Goal: Task Accomplishment & Management: Manage account settings

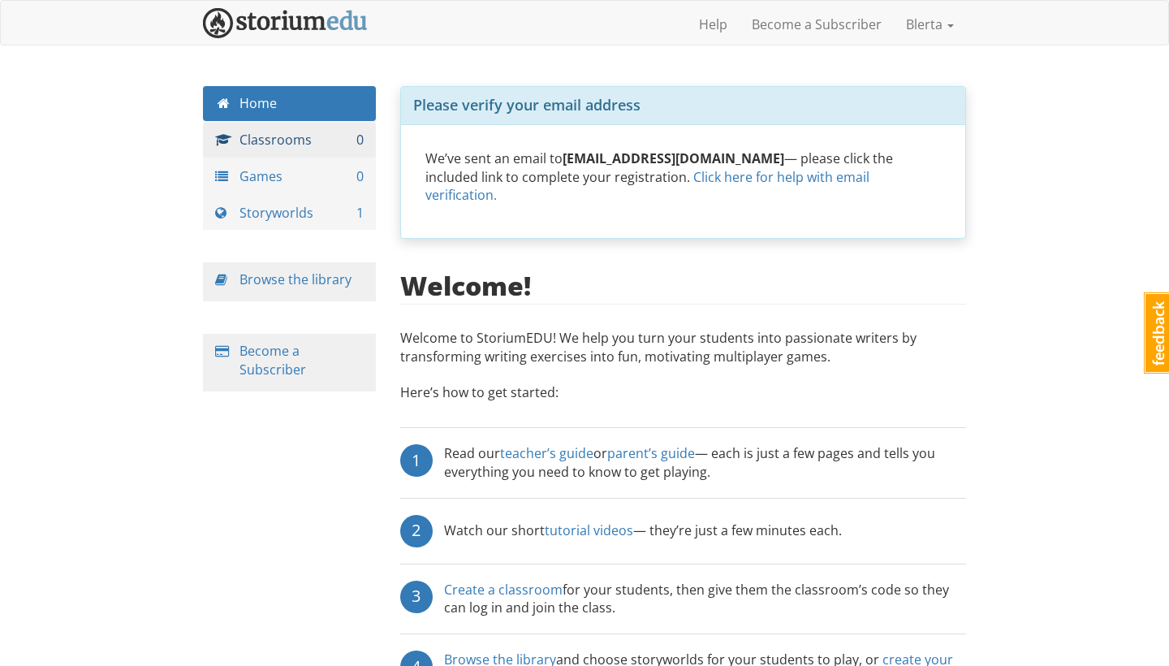
click at [266, 150] on link "Classrooms 0" at bounding box center [289, 140] width 173 height 35
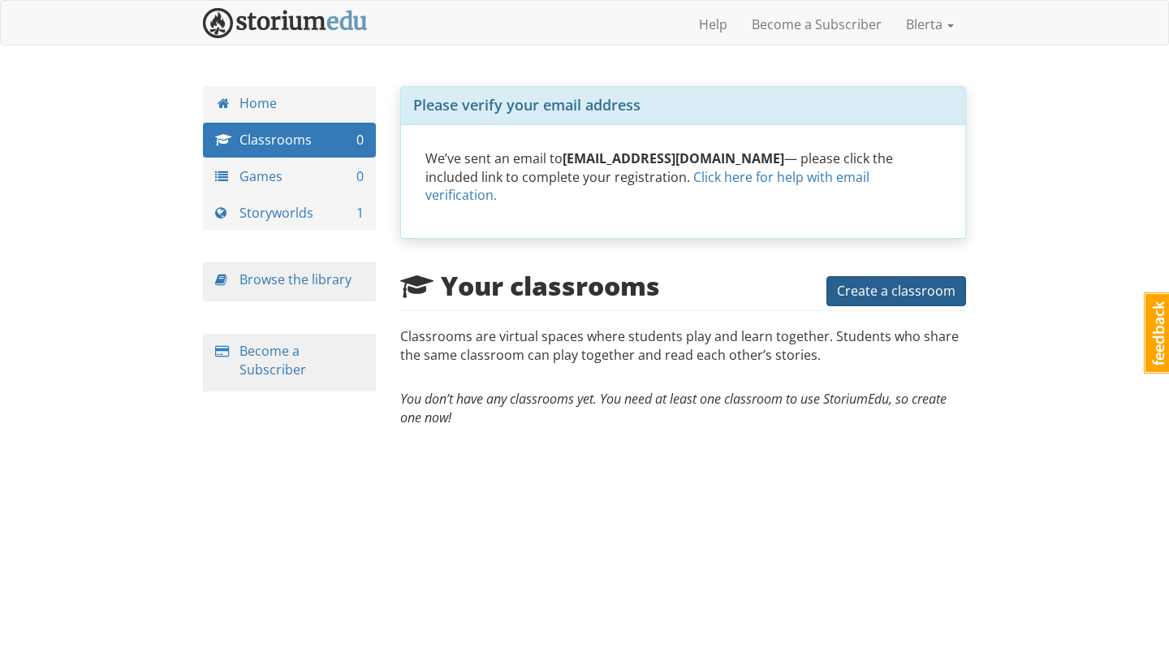
click at [876, 282] on span "Create a classroom" at bounding box center [896, 291] width 119 height 18
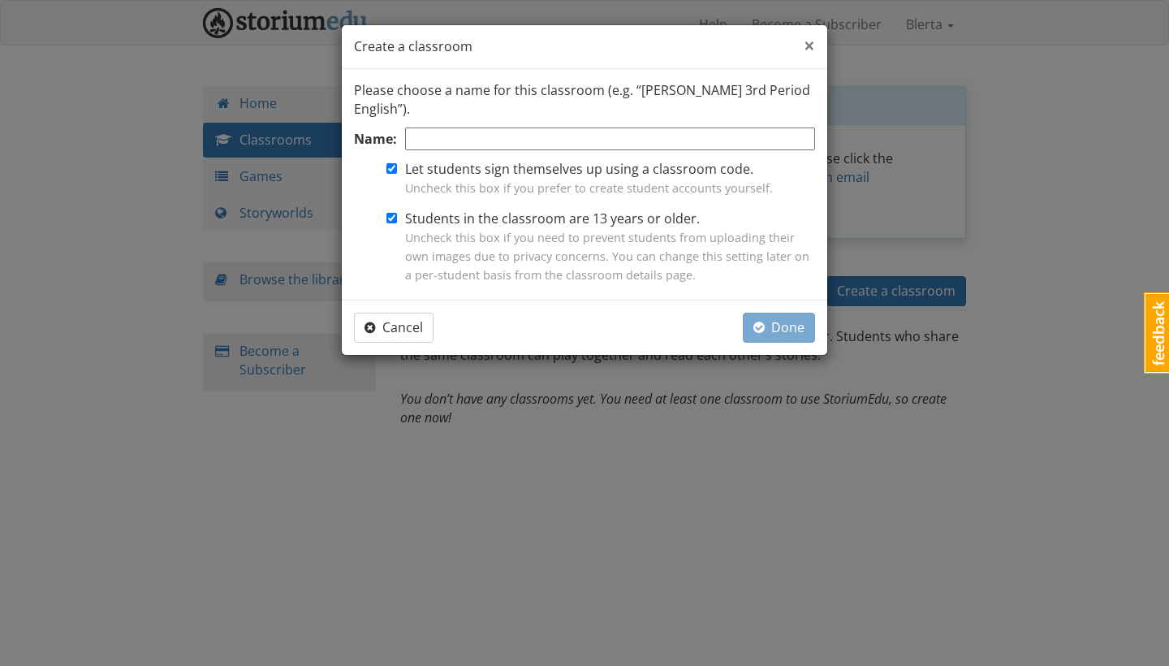
click at [812, 45] on span "×" at bounding box center [809, 45] width 11 height 27
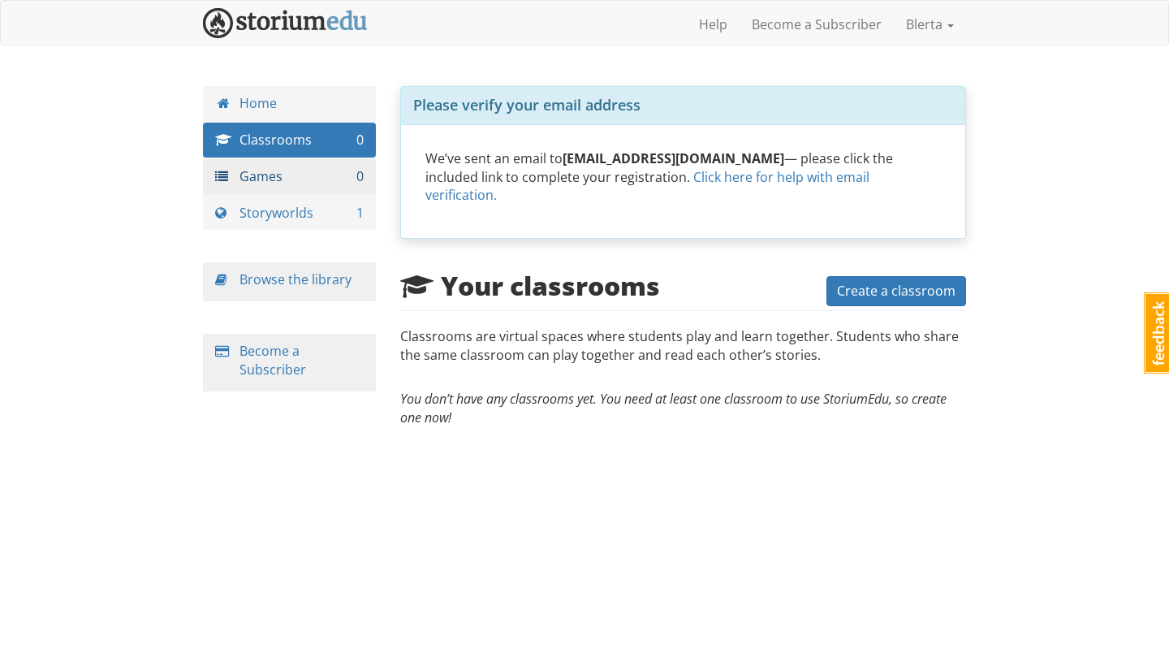
click at [324, 183] on link "Games 0" at bounding box center [289, 176] width 173 height 35
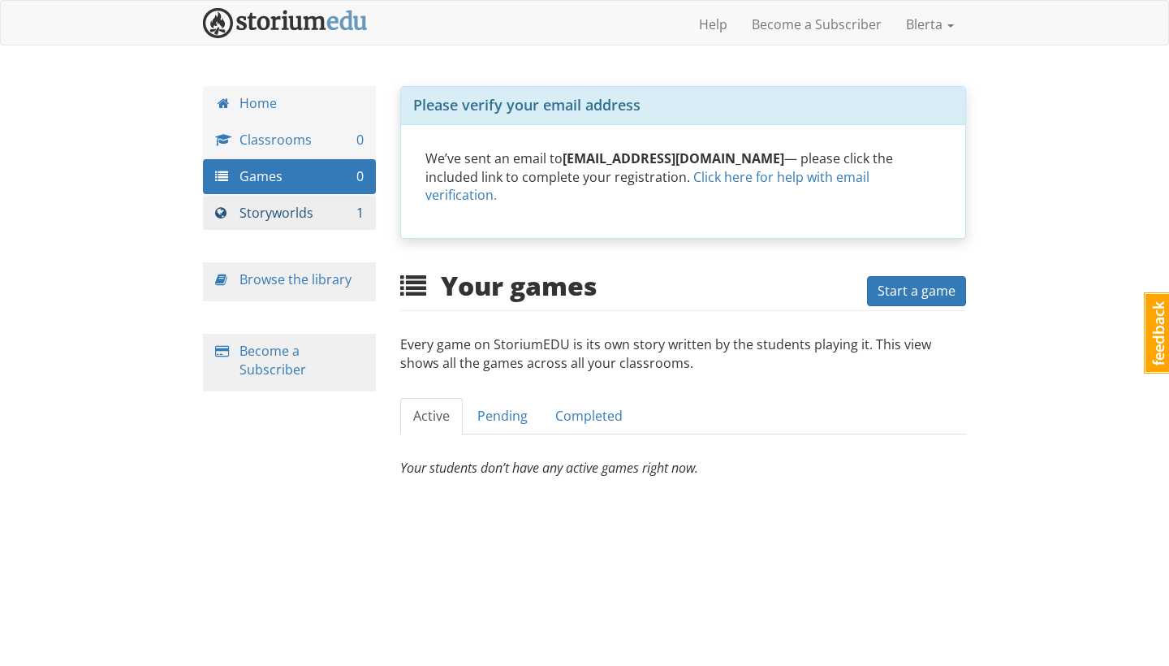
click at [305, 205] on link "Storyworlds 1" at bounding box center [289, 213] width 173 height 35
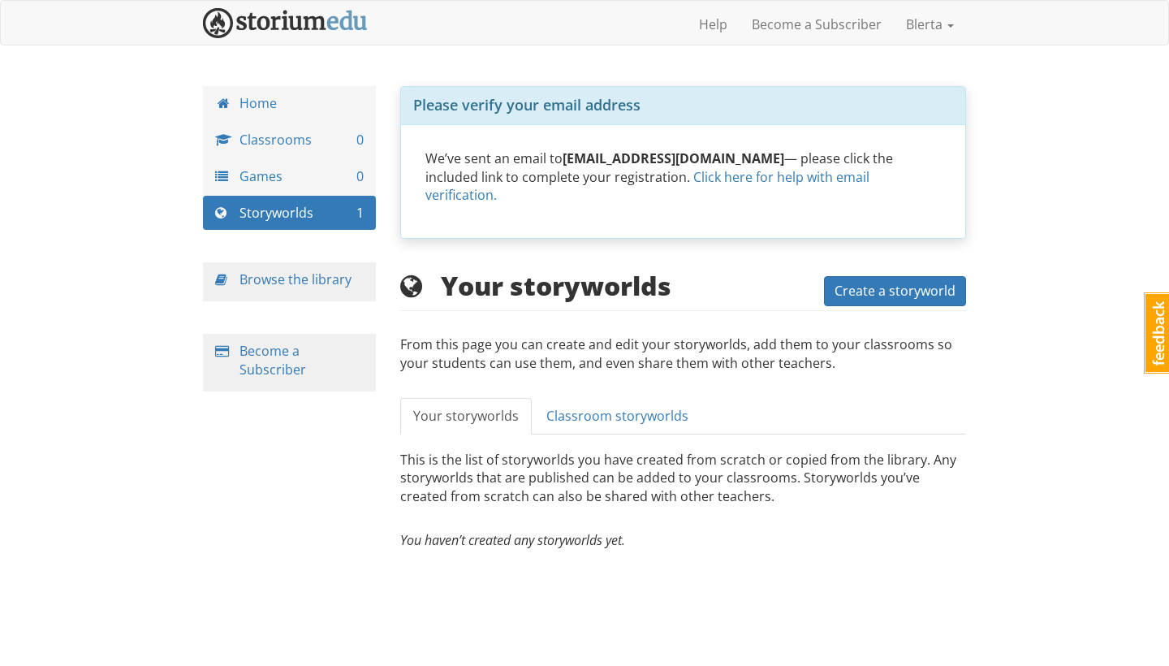
click at [296, 266] on div "Browse the library" at bounding box center [289, 281] width 173 height 39
click at [296, 274] on link "Browse the library" at bounding box center [296, 279] width 112 height 18
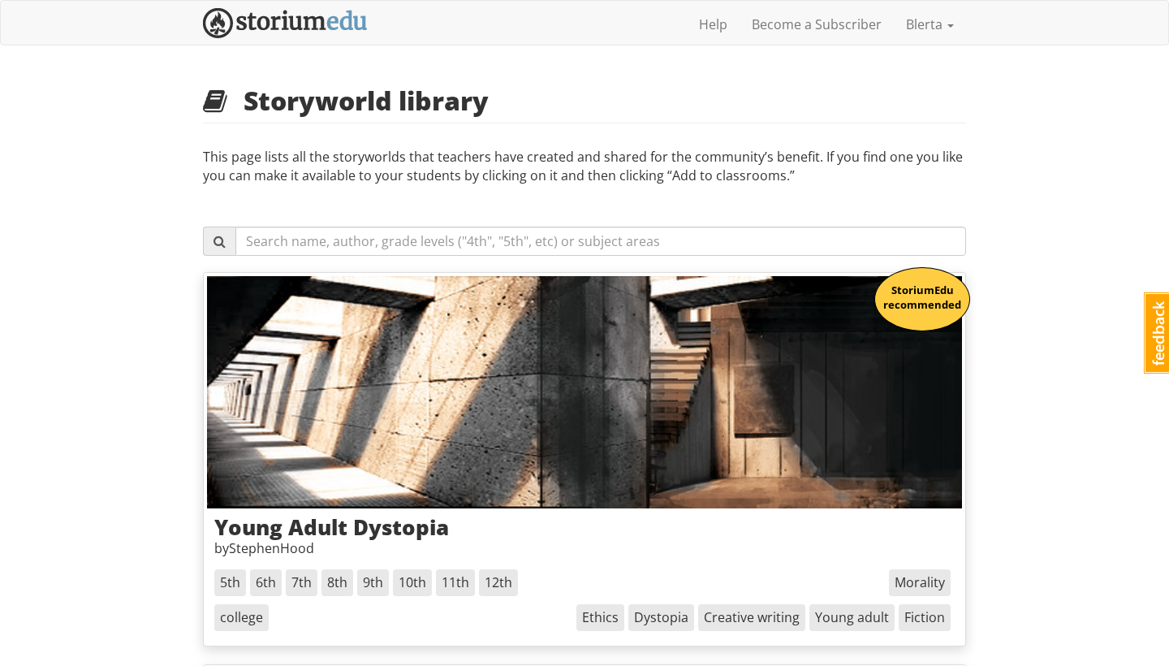
click at [278, 24] on img at bounding box center [285, 23] width 165 height 30
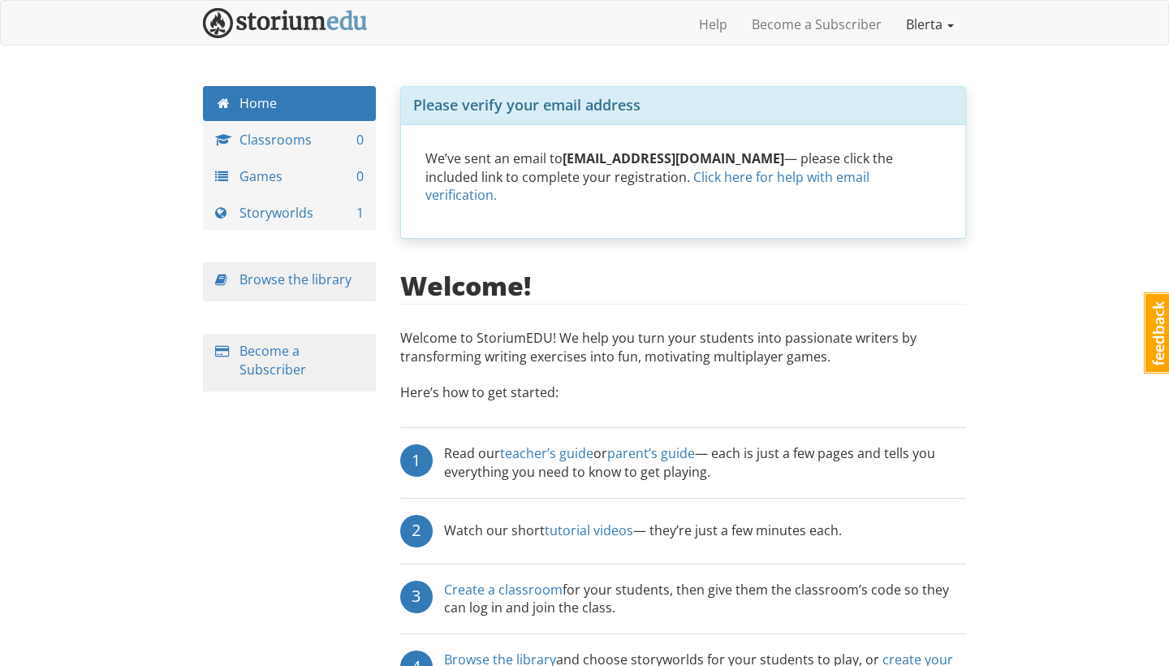
click at [933, 32] on link "Blerta" at bounding box center [930, 24] width 72 height 41
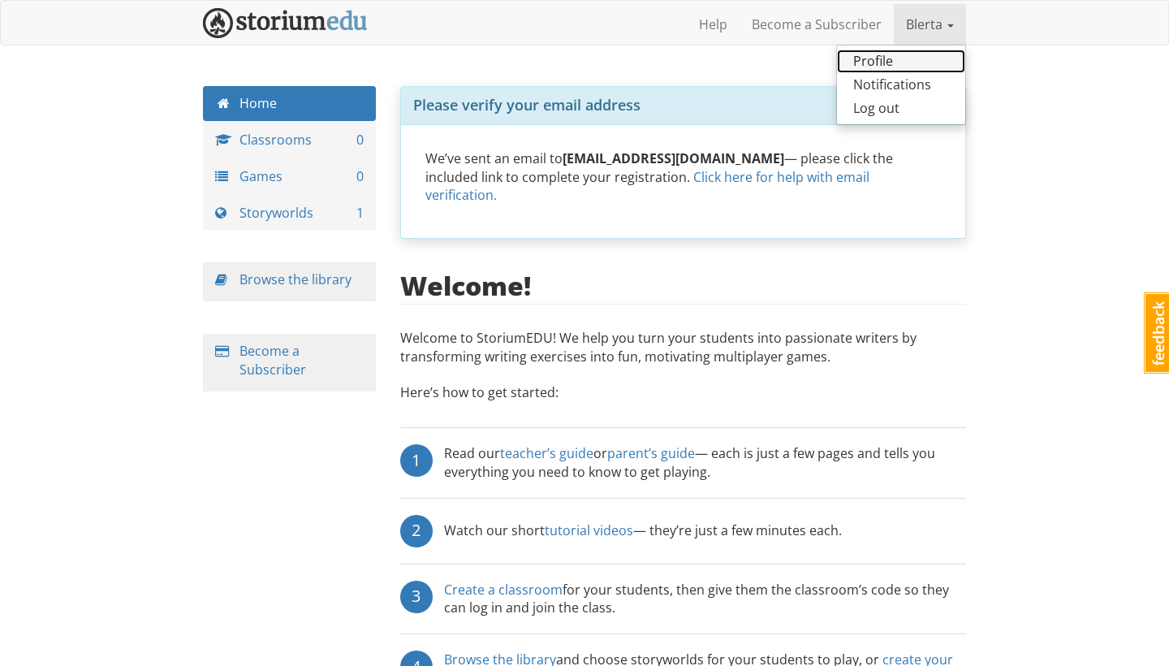
click at [904, 60] on link "Profile" at bounding box center [901, 62] width 128 height 24
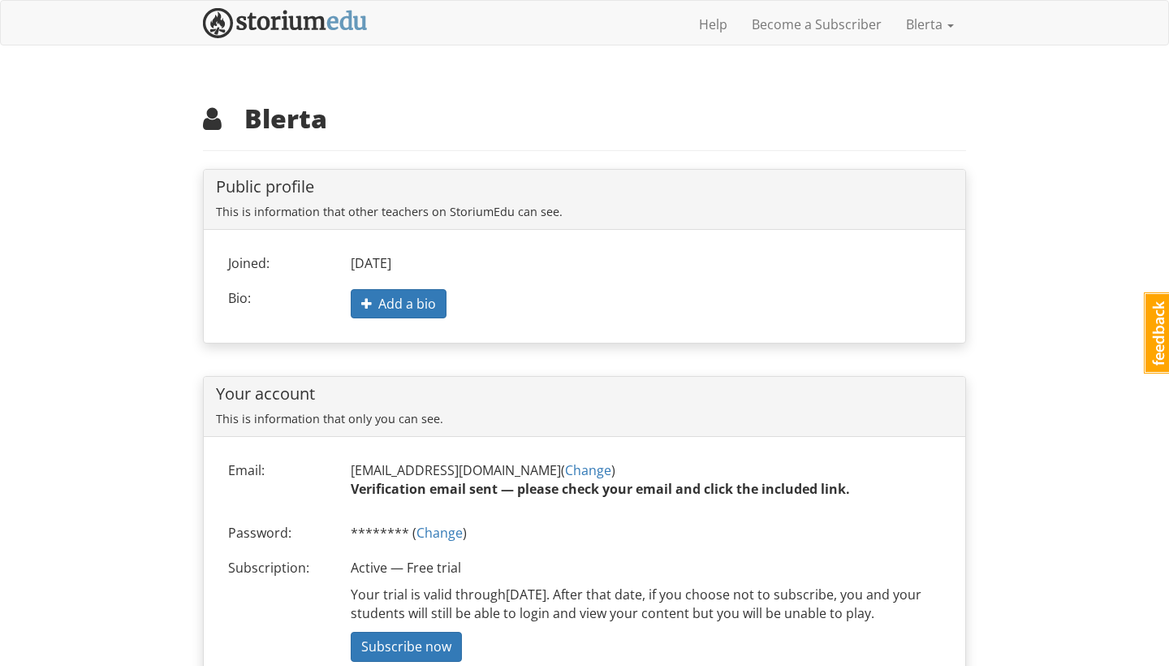
click at [305, 202] on div "Public profile This is information that other teachers on StoriumEdu can see." at bounding box center [584, 199] width 737 height 43
click at [924, 24] on link "Blerta" at bounding box center [930, 24] width 72 height 41
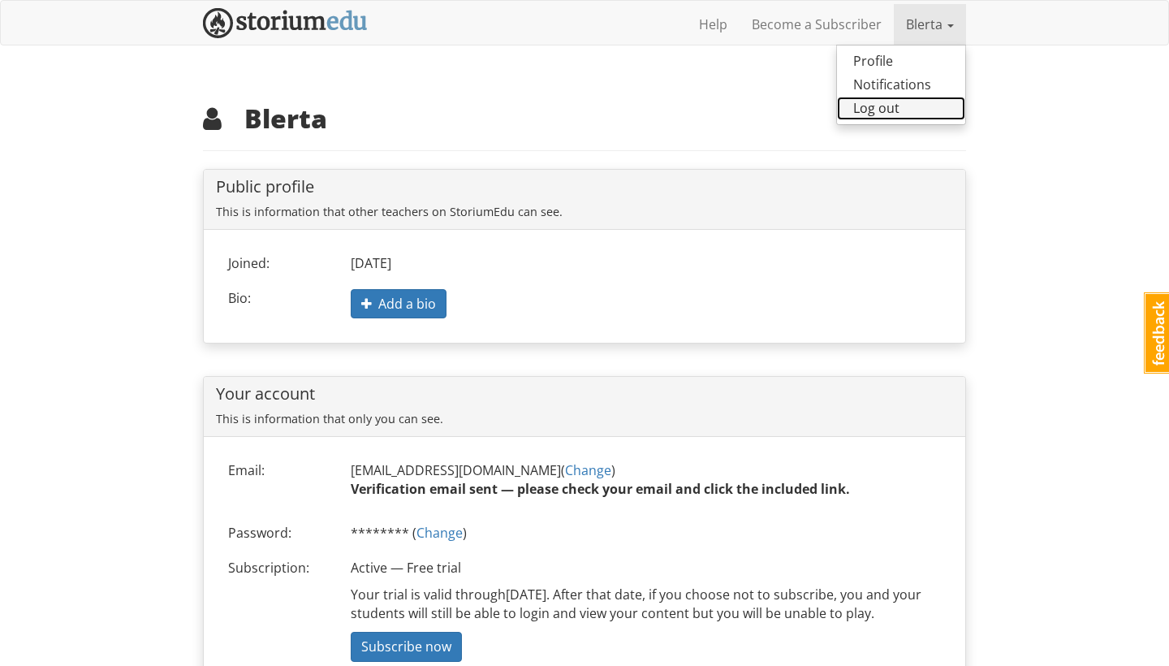
click at [904, 102] on link "Log out" at bounding box center [901, 109] width 128 height 24
